Goal: Task Accomplishment & Management: Complete application form

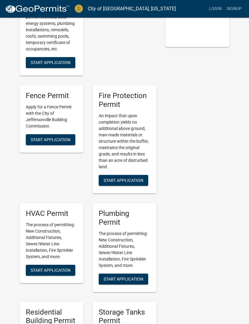
scroll to position [176, 0]
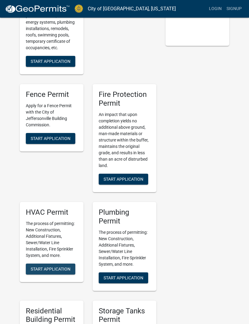
click at [61, 266] on span "Start Application" at bounding box center [51, 268] width 40 height 5
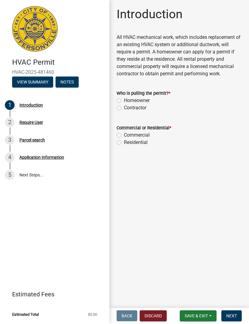
click at [142, 106] on label "Contractor" at bounding box center [135, 107] width 22 height 7
click at [128, 106] on input "Contractor" at bounding box center [126, 106] width 4 height 4
radio input "true"
click at [141, 142] on label "Residential" at bounding box center [136, 142] width 24 height 7
click at [128, 142] on input "Residential" at bounding box center [126, 141] width 4 height 4
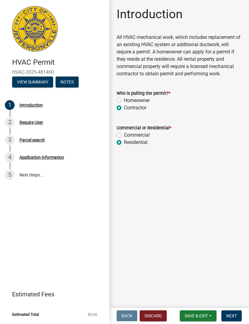
radio input "true"
click at [232, 319] on button "Next" at bounding box center [231, 316] width 20 height 11
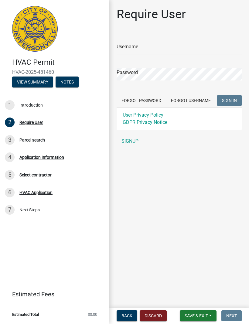
click at [136, 141] on link "SIGNUP" at bounding box center [179, 141] width 125 height 12
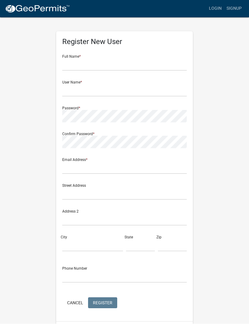
scroll to position [0, 0]
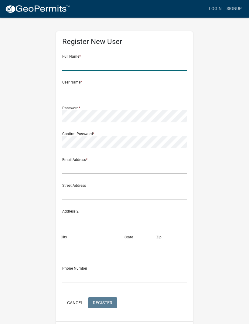
click at [96, 63] on input "text" at bounding box center [124, 64] width 124 height 12
click at [102, 95] on input "text" at bounding box center [124, 90] width 124 height 12
click at [97, 69] on input "[PERSON_NAME]" at bounding box center [124, 65] width 124 height 12
type input "[PERSON_NAME]"
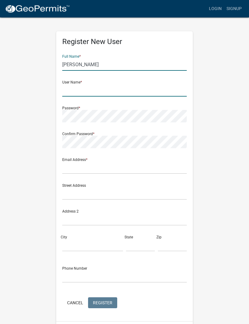
click at [120, 92] on input "text" at bounding box center [124, 90] width 124 height 12
type input "SpaldingHA"
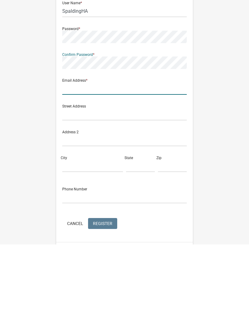
click at [132, 162] on input "text" at bounding box center [124, 168] width 124 height 12
type input "Sp"
type input "[EMAIL_ADDRESS][DOMAIN_NAME]"
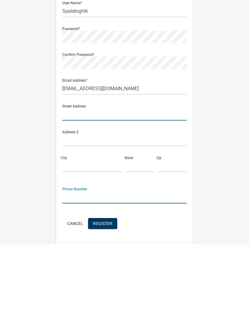
click at [120, 188] on input "text" at bounding box center [124, 194] width 124 height 12
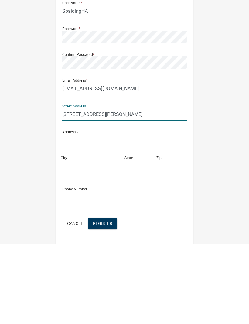
type input "[STREET_ADDRESS][PERSON_NAME]"
click at [81, 239] on input "City" at bounding box center [92, 245] width 61 height 12
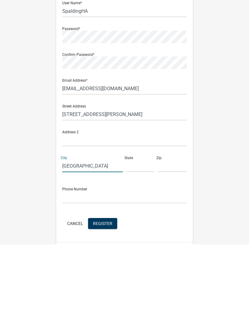
type input "[GEOGRAPHIC_DATA]"
click at [139, 239] on input "text" at bounding box center [140, 245] width 29 height 12
type input "KY"
click at [166, 239] on input "text" at bounding box center [172, 245] width 29 height 12
type input "40004"
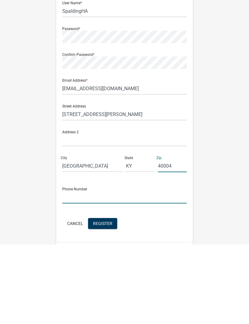
click at [102, 271] on input "text" at bounding box center [124, 277] width 124 height 12
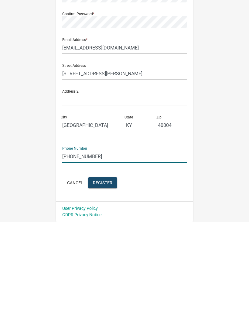
type input "[PHONE_NUMBER]"
click at [103, 282] on span "Register" at bounding box center [102, 284] width 19 height 5
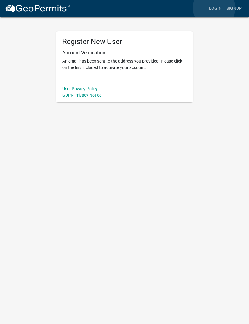
click at [214, 8] on link "Login" at bounding box center [215, 9] width 18 height 12
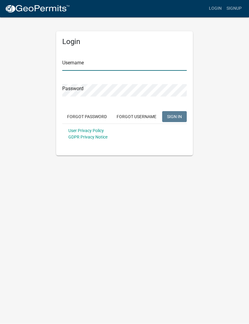
click at [108, 65] on input "Username" at bounding box center [124, 65] width 124 height 12
type input "SpaldingHA"
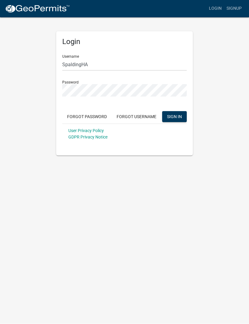
click at [176, 117] on span "SIGN IN" at bounding box center [174, 116] width 15 height 5
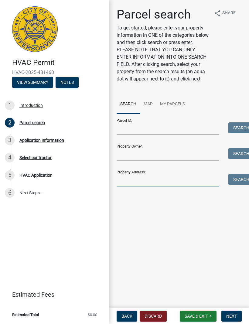
click at [138, 181] on input "Property Address:" at bounding box center [168, 180] width 103 height 12
click at [130, 179] on input "Property Address:" at bounding box center [168, 180] width 103 height 12
type input "3409 Sundancer"
click at [235, 179] on button "Search" at bounding box center [241, 179] width 26 height 11
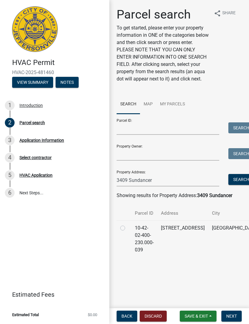
click at [128, 224] on label at bounding box center [128, 224] width 0 height 0
click at [128, 226] on input "radio" at bounding box center [130, 226] width 4 height 4
radio input "true"
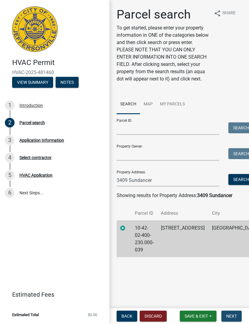
click at [233, 315] on span "Next" at bounding box center [231, 316] width 11 height 5
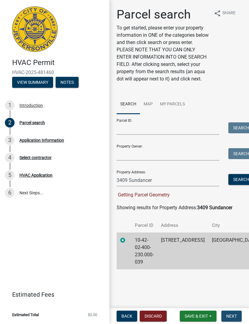
click at [234, 317] on span "Next" at bounding box center [231, 316] width 11 height 5
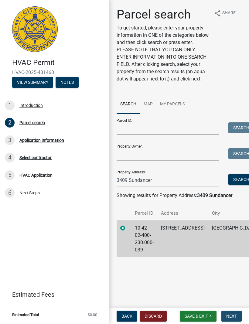
click at [235, 315] on span "Next" at bounding box center [231, 316] width 11 height 5
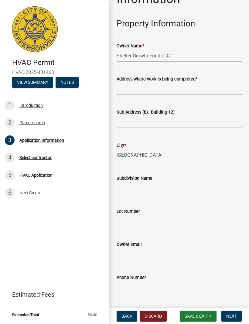
scroll to position [30, 0]
click at [209, 80] on div "Address where work is being completed *" at bounding box center [179, 79] width 125 height 7
click at [190, 90] on input "Address where work is being completed *" at bounding box center [179, 89] width 125 height 12
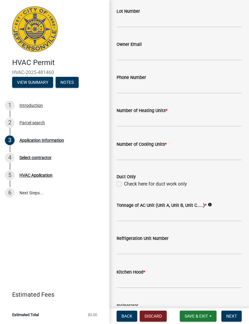
scroll to position [231, 0]
type input "3409 Sundancer Drive"
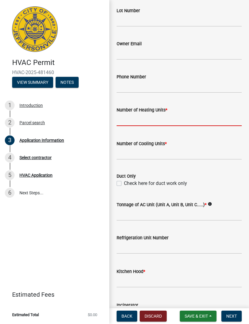
click at [187, 115] on input "text" at bounding box center [179, 120] width 125 height 12
type input "2"
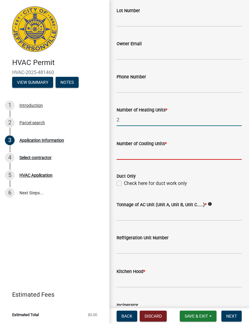
click at [176, 148] on input "text" at bounding box center [179, 153] width 125 height 12
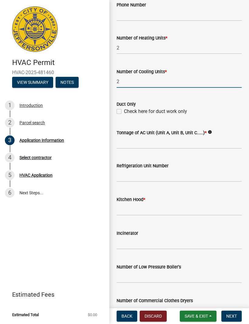
scroll to position [306, 0]
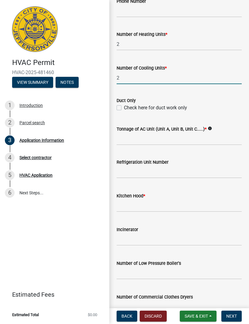
type input "2"
click at [176, 137] on input "Tonnage of AC Unit (Unit A, Unit B, Unit C.....) *" at bounding box center [179, 139] width 125 height 12
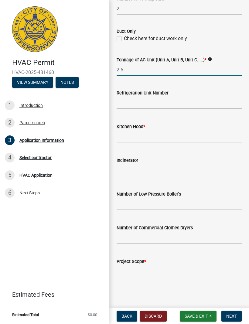
scroll to position [376, 0]
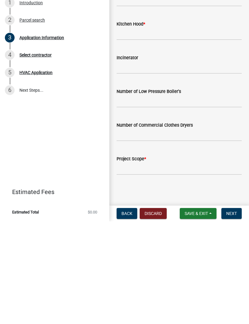
type input "2.5"
click at [190, 265] on input "Project Scope *" at bounding box center [179, 271] width 125 height 12
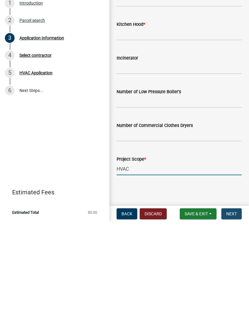
type input "HVAC"
click at [236, 314] on span "Next" at bounding box center [231, 316] width 11 height 5
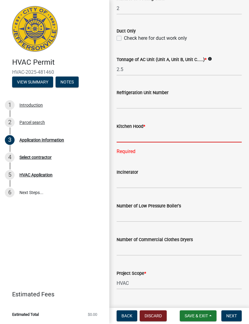
click at [153, 135] on input "text" at bounding box center [179, 136] width 125 height 12
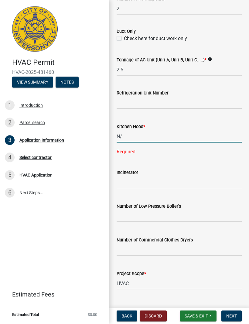
type input "N/A"
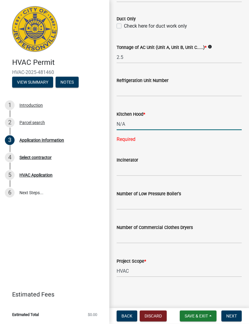
scroll to position [388, 0]
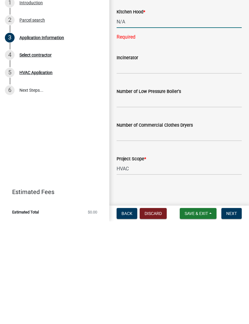
click at [235, 314] on span "Next" at bounding box center [231, 316] width 11 height 5
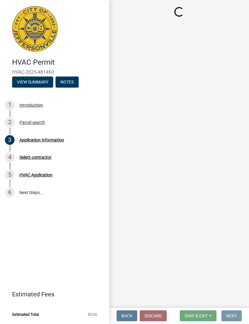
scroll to position [0, 0]
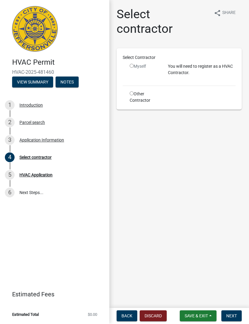
click at [130, 67] on input "radio" at bounding box center [132, 66] width 4 height 4
click at [134, 67] on input "radio" at bounding box center [132, 66] width 4 height 4
click at [130, 66] on input "radio" at bounding box center [132, 66] width 4 height 4
click at [134, 66] on input "radio" at bounding box center [132, 66] width 4 height 4
click at [131, 67] on input "radio" at bounding box center [132, 66] width 4 height 4
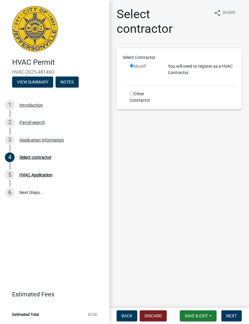
radio input "false"
click at [137, 63] on div "Myself" at bounding box center [144, 66] width 29 height 6
click at [202, 67] on p "You will need to register as a HVAC Contractor." at bounding box center [202, 69] width 68 height 13
click at [220, 70] on p "You will need to register as a HVAC Contractor." at bounding box center [202, 69] width 68 height 13
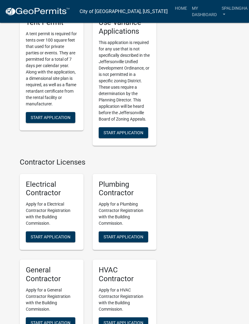
scroll to position [1909, 0]
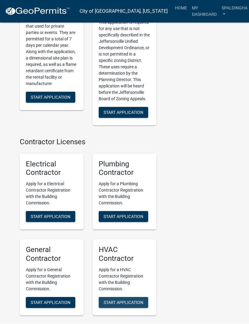
click at [130, 300] on span "Start Application" at bounding box center [124, 302] width 40 height 5
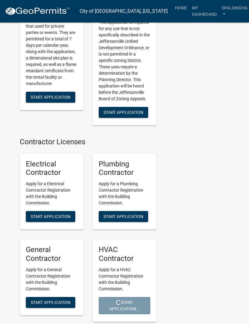
scroll to position [1910, 0]
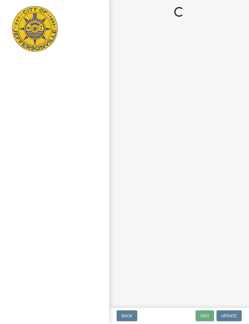
select select "KY"
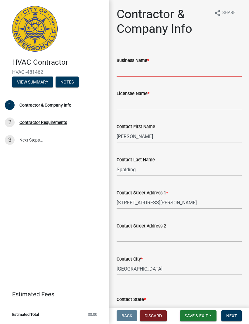
click at [160, 69] on input "Business Name *" at bounding box center [179, 70] width 125 height 12
type input "Spalding Heating and Air, LLC"
click at [166, 96] on div "Licensee Name *" at bounding box center [179, 93] width 125 height 7
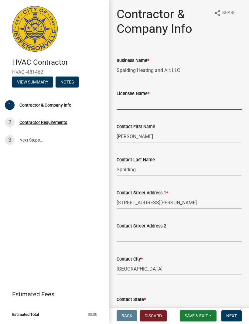
click at [135, 102] on input "Licensee Name *" at bounding box center [179, 103] width 125 height 12
type input "[PERSON_NAME]"
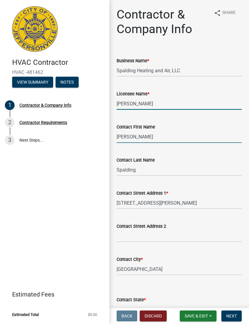
click at [158, 135] on input "[PERSON_NAME]" at bounding box center [179, 137] width 125 height 12
type input "D"
type input "Carolyn"
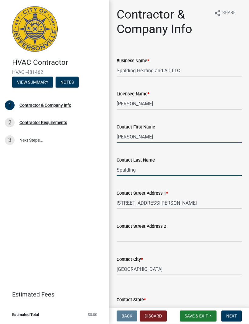
click at [153, 170] on input "Spalding" at bounding box center [179, 170] width 125 height 12
type input "S"
type input "Hicks"
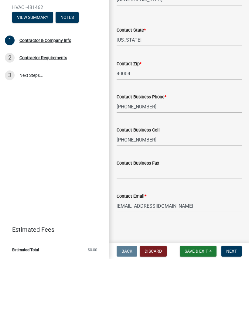
click at [232, 314] on span "Next" at bounding box center [231, 316] width 11 height 5
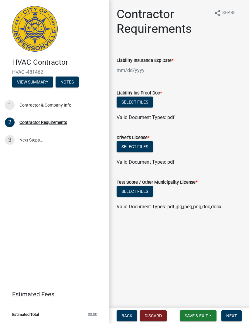
click at [229, 305] on main "Contractor Requirements share Share Liability Insurance Exp Date * Liability In…" at bounding box center [179, 153] width 140 height 306
click at [235, 321] on button "Next" at bounding box center [231, 316] width 20 height 11
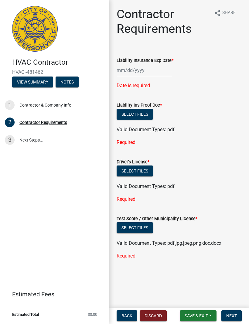
click at [192, 83] on div "Date is required" at bounding box center [179, 85] width 125 height 7
click at [35, 138] on link "3 Next Steps..." at bounding box center [54, 140] width 109 height 18
click at [47, 81] on button "View Summary" at bounding box center [32, 82] width 41 height 11
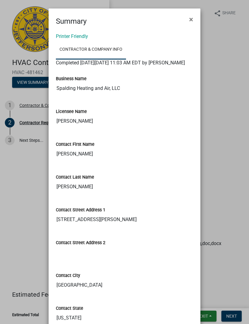
click at [188, 20] on button "×" at bounding box center [191, 19] width 14 height 17
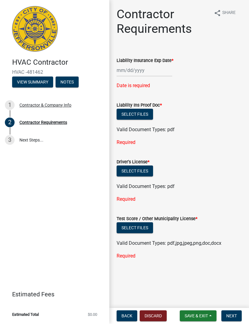
click at [208, 311] on button "Save & Exit" at bounding box center [198, 316] width 37 height 11
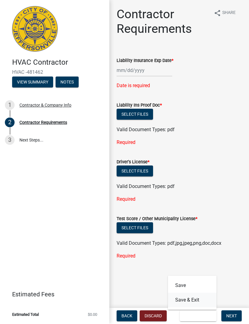
click at [193, 299] on button "Save & Exit" at bounding box center [192, 300] width 49 height 15
